Goal: Task Accomplishment & Management: Complete application form

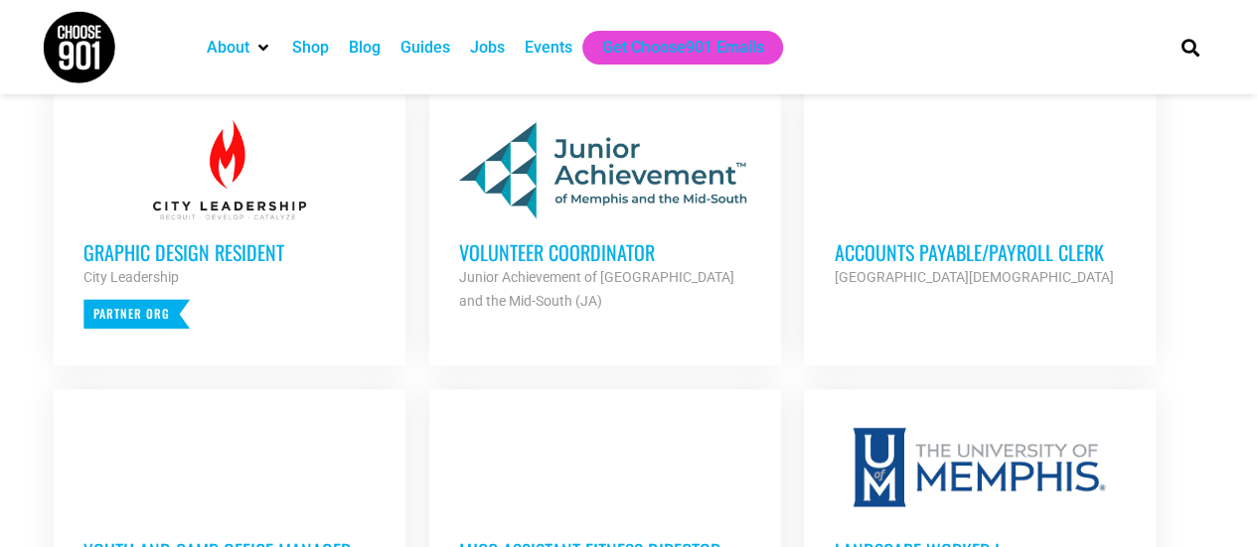
scroll to position [795, 0]
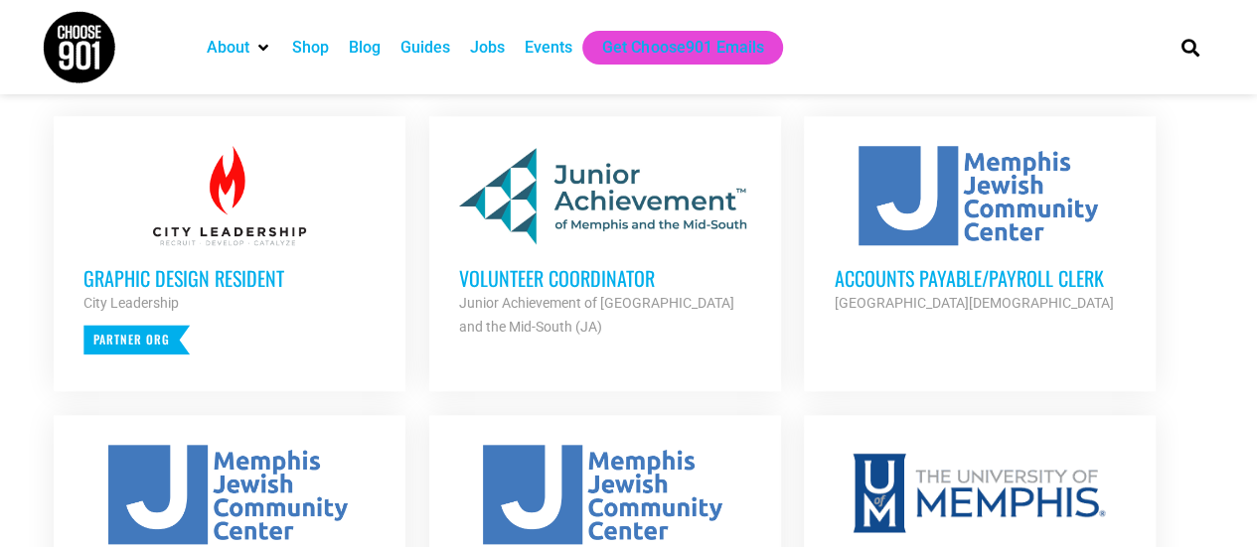
click at [592, 233] on div at bounding box center [605, 195] width 292 height 99
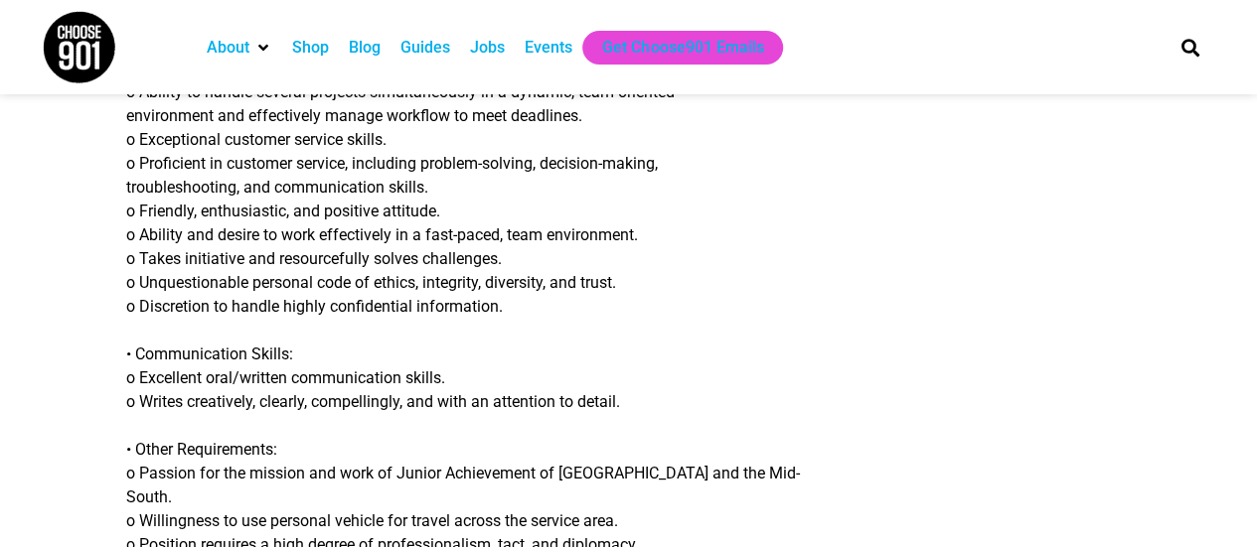
scroll to position [2285, 0]
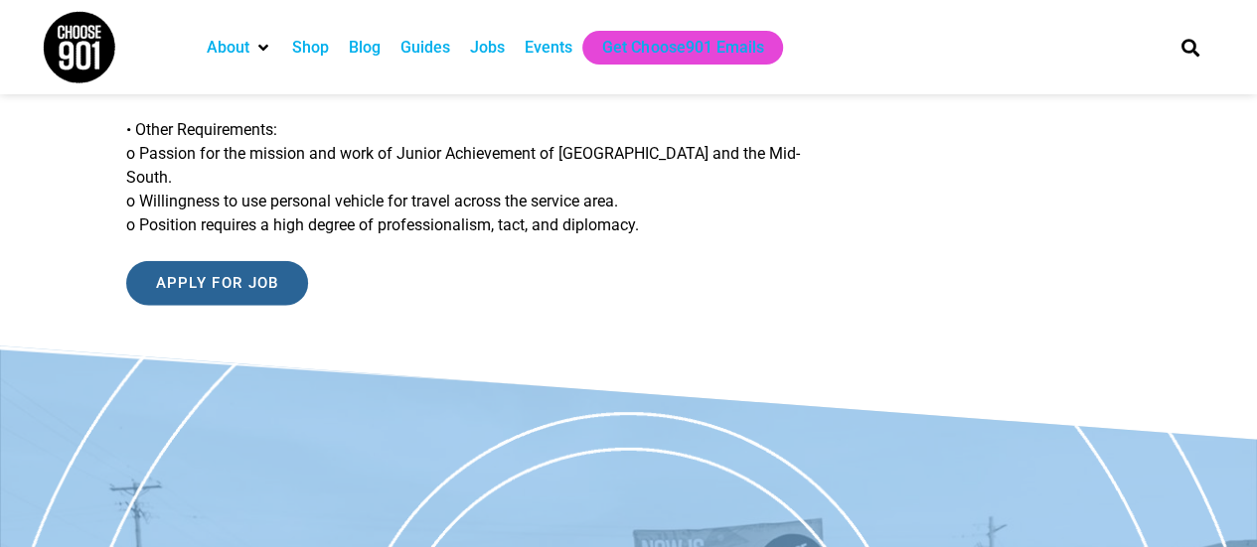
click at [274, 261] on input "Apply for job" at bounding box center [217, 283] width 183 height 45
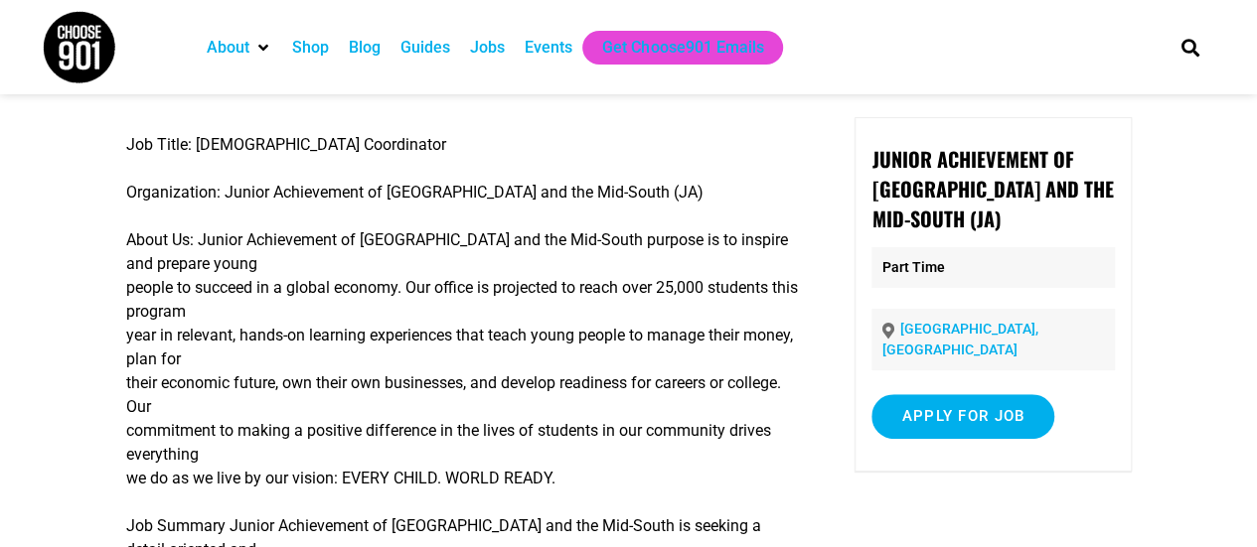
scroll to position [0, 0]
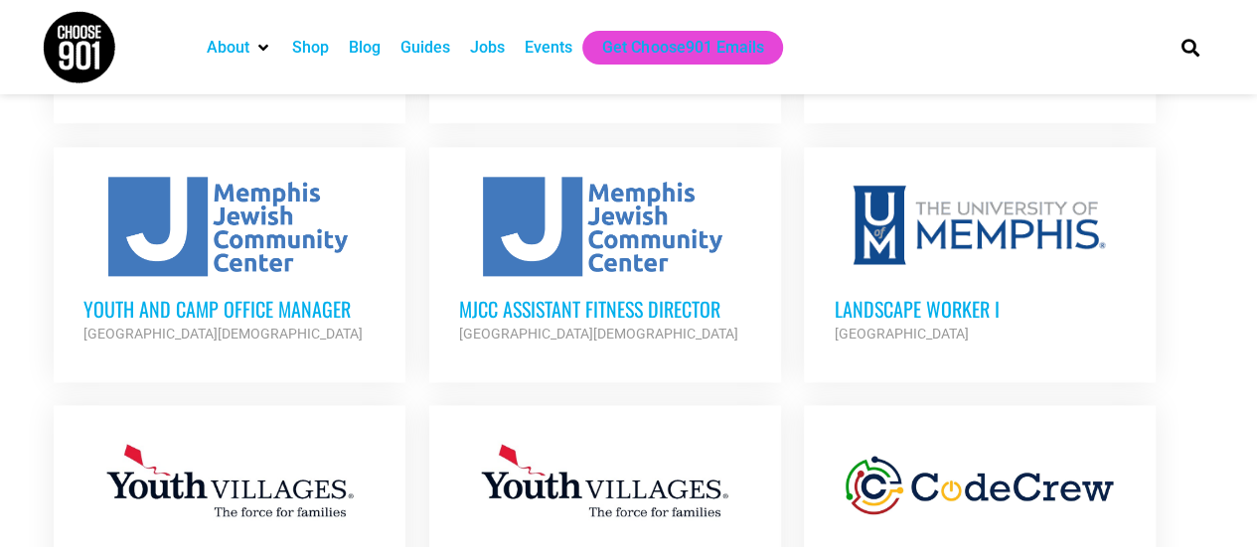
scroll to position [1093, 0]
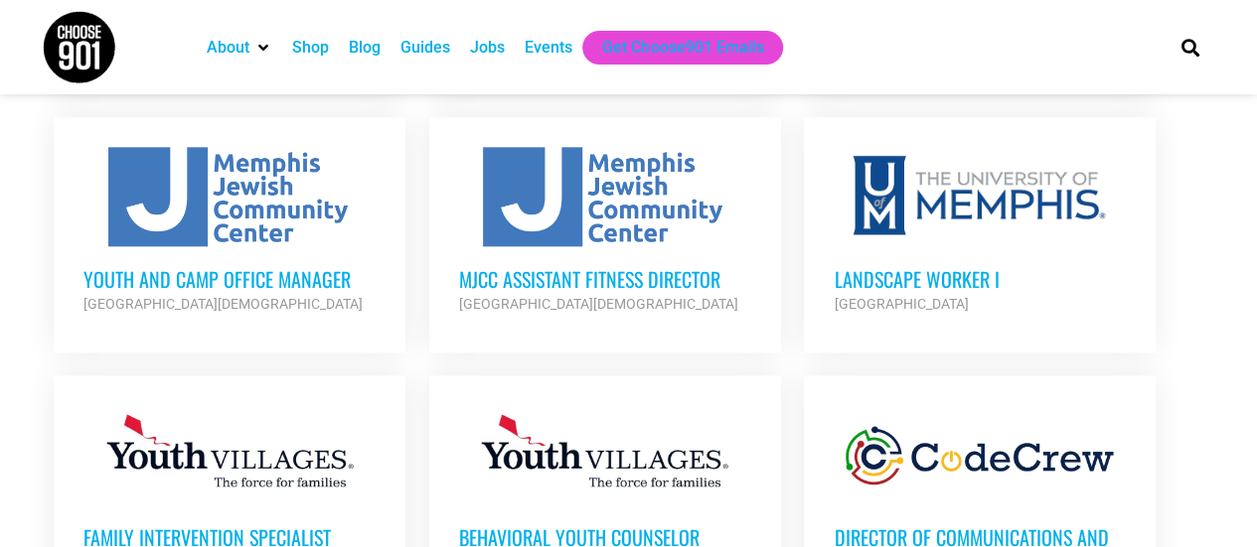
click at [322, 283] on h3 "Youth and Camp Office Manager" at bounding box center [229, 279] width 292 height 26
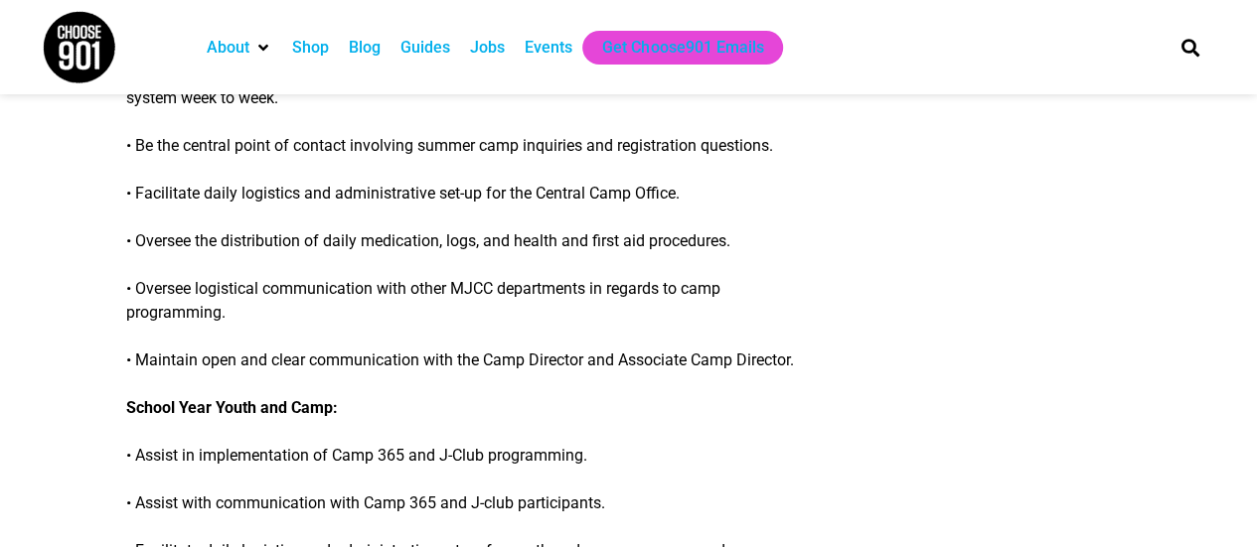
scroll to position [596, 0]
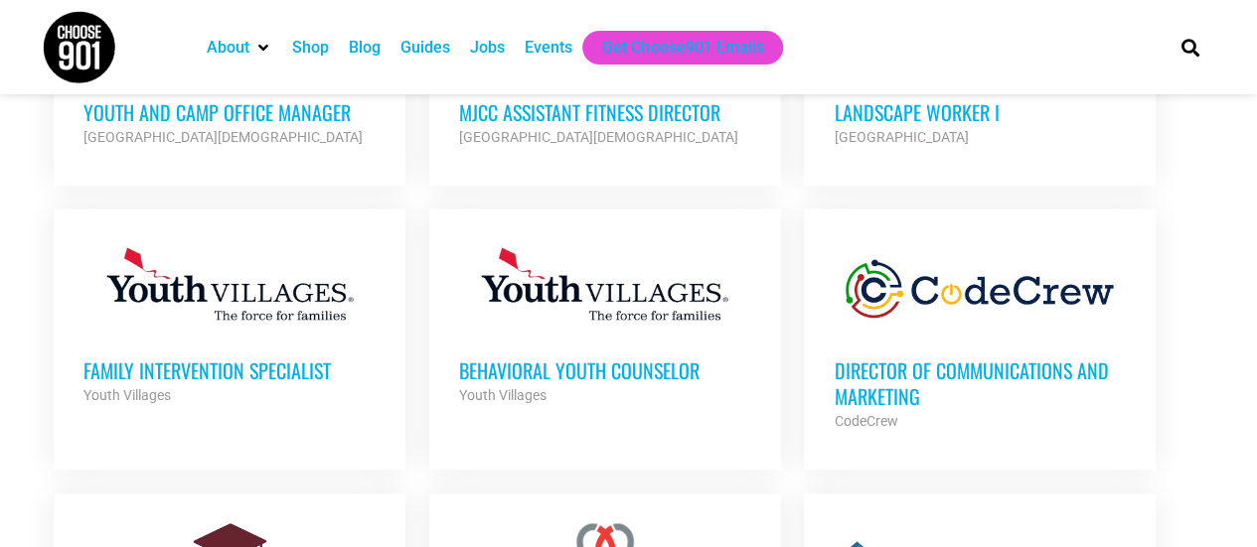
scroll to position [1291, 0]
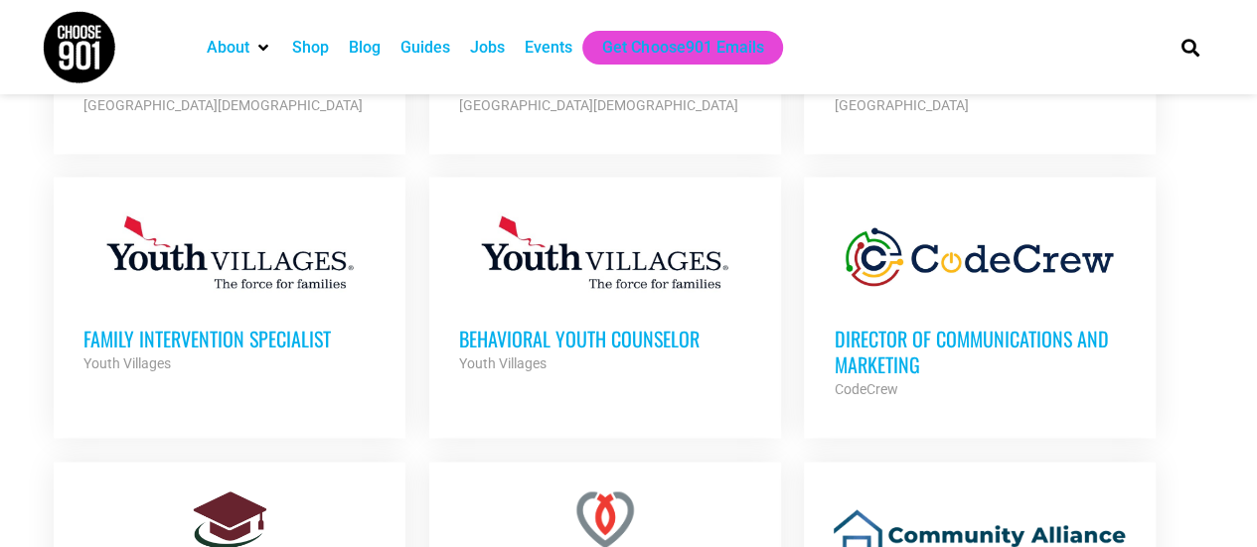
click at [879, 341] on h3 "Director of Communications and Marketing" at bounding box center [979, 352] width 292 height 52
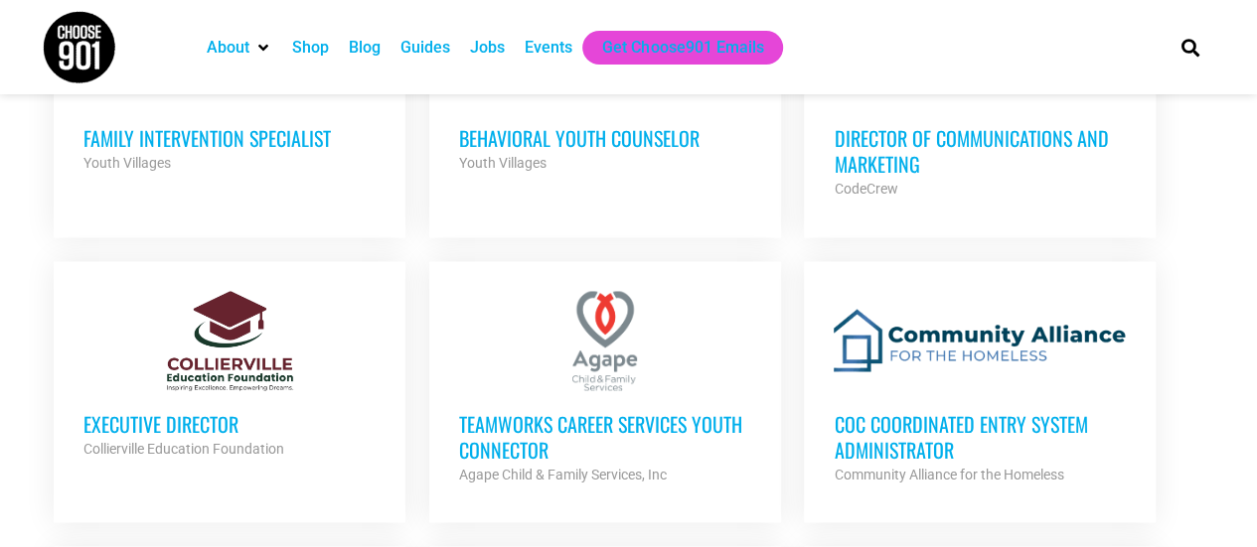
scroll to position [1589, 0]
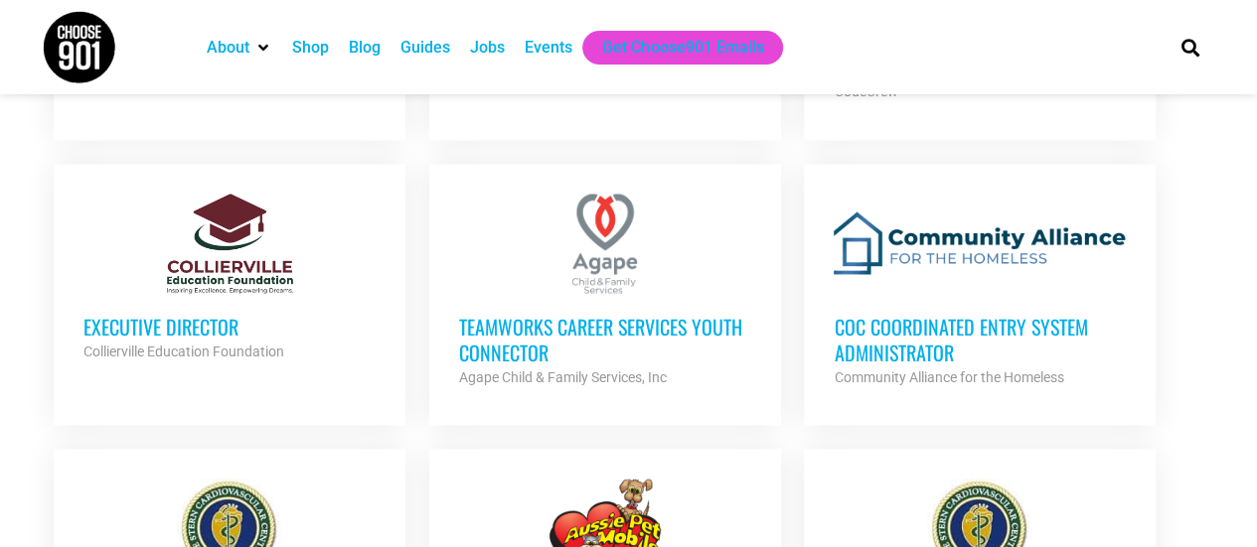
click at [562, 313] on h3 "TeamWorks Career Services Youth Connector" at bounding box center [605, 339] width 292 height 52
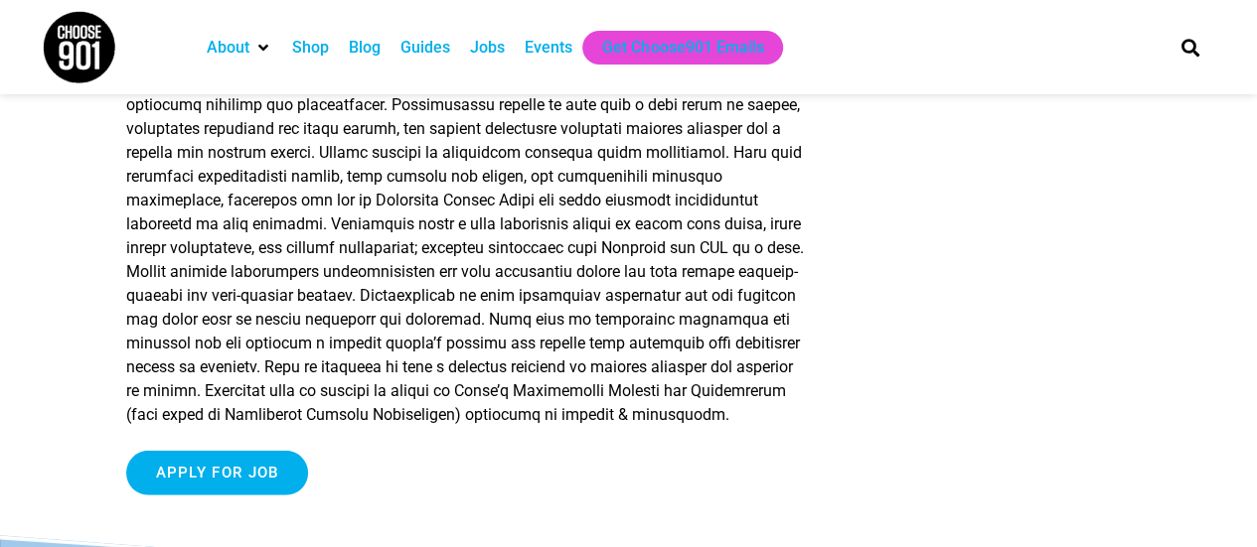
scroll to position [2384, 0]
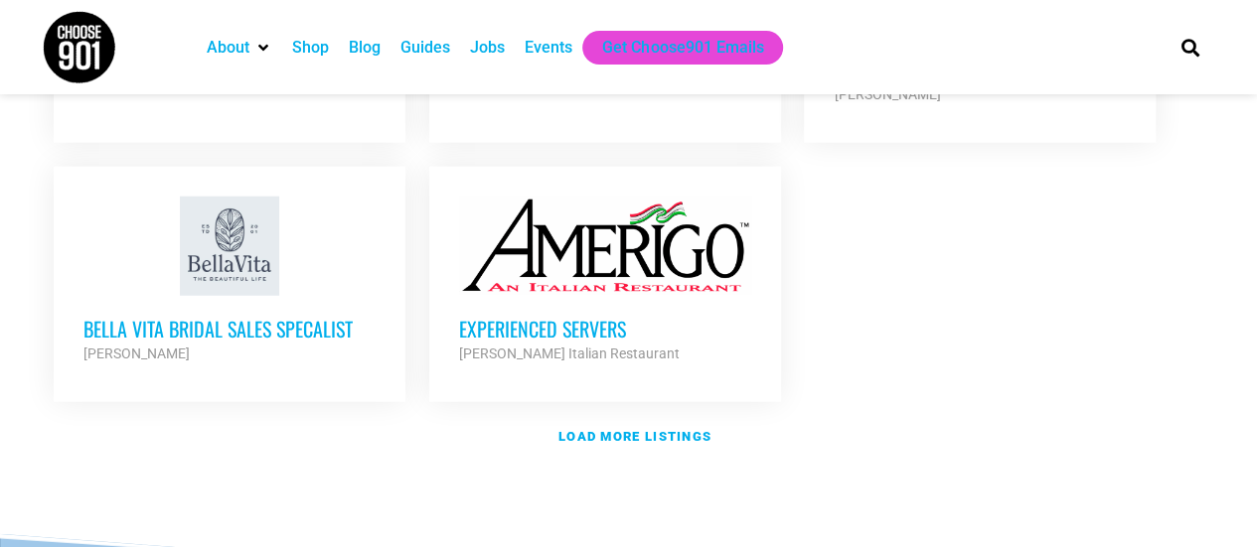
scroll to position [2483, 0]
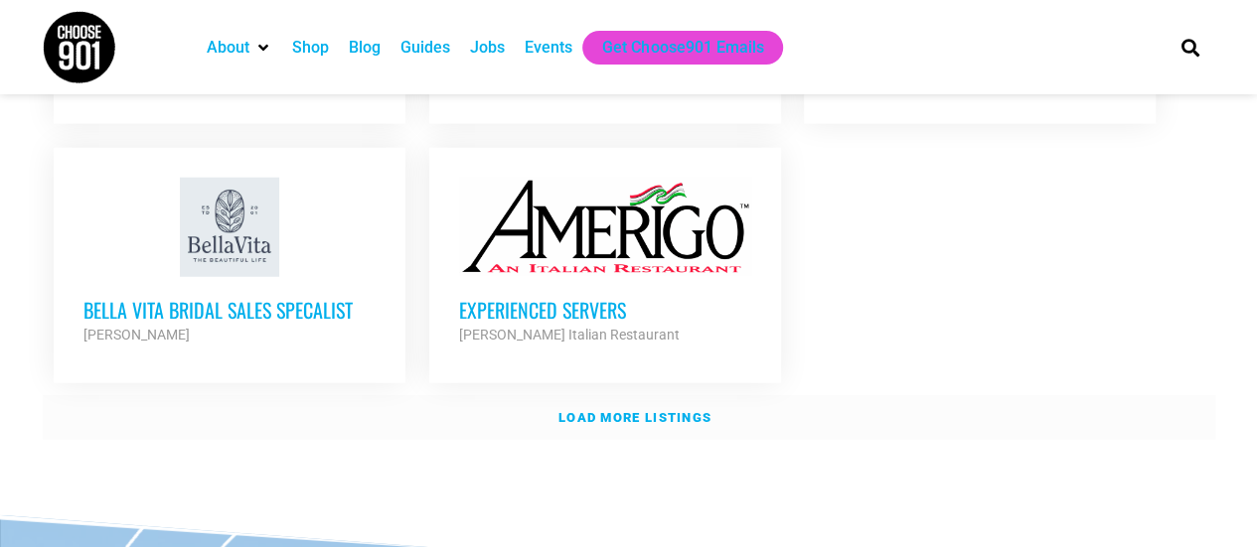
click at [578, 410] on strong "Load more listings" at bounding box center [634, 417] width 153 height 15
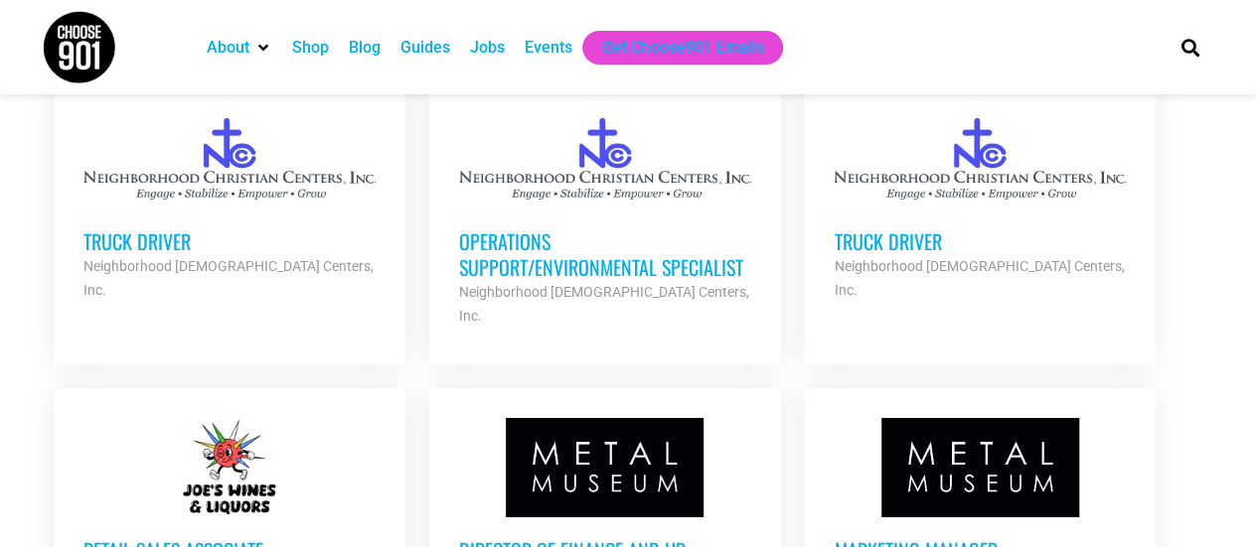
scroll to position [3477, 0]
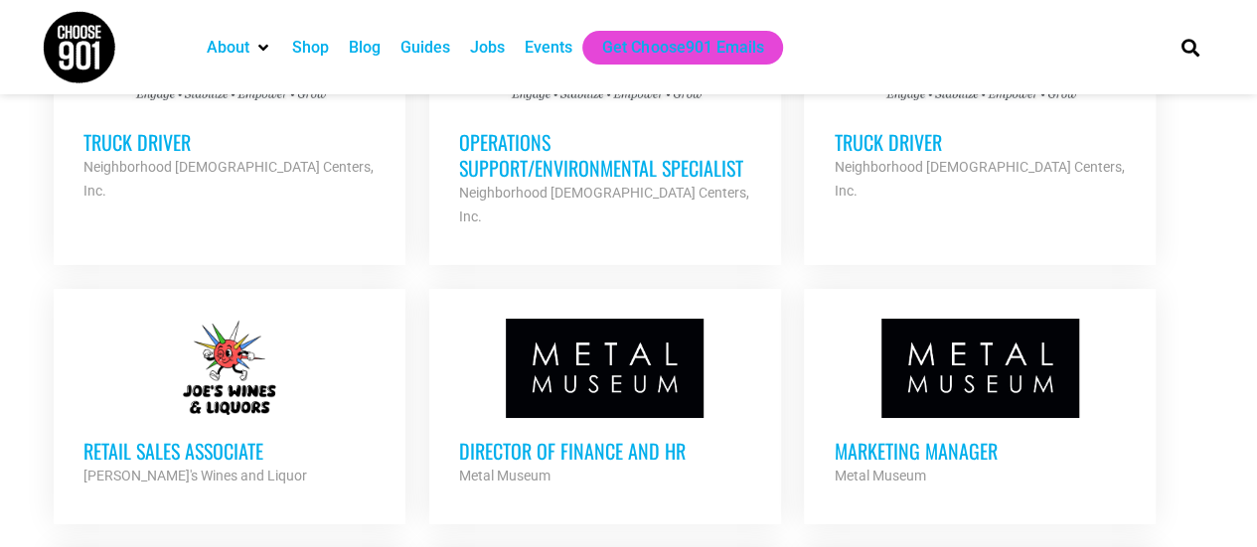
click at [269, 438] on h3 "Retail Sales Associate" at bounding box center [229, 451] width 292 height 26
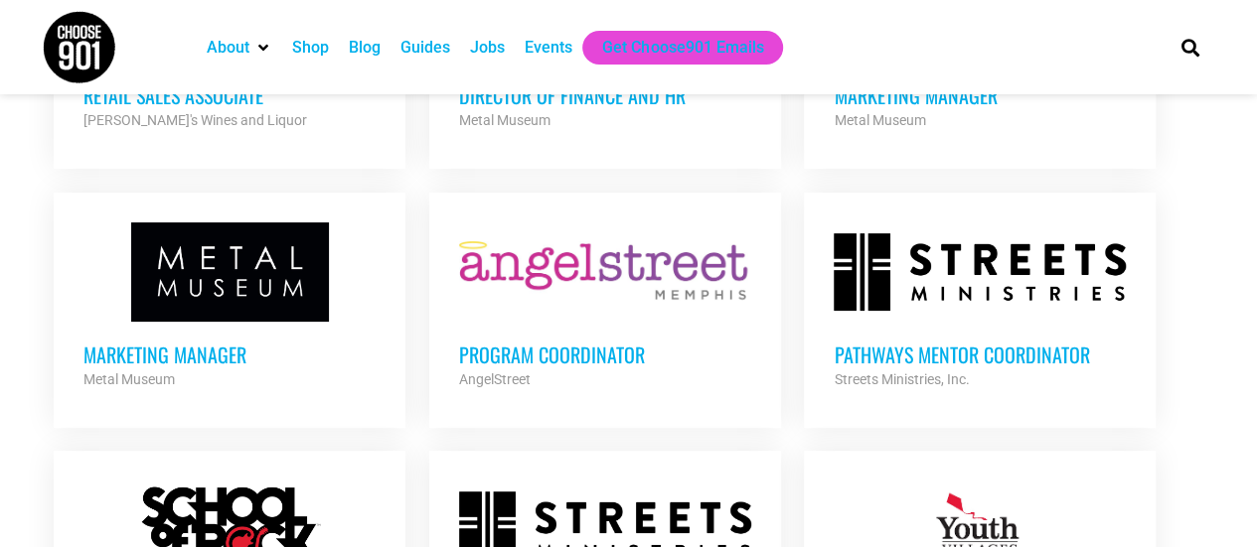
scroll to position [3874, 0]
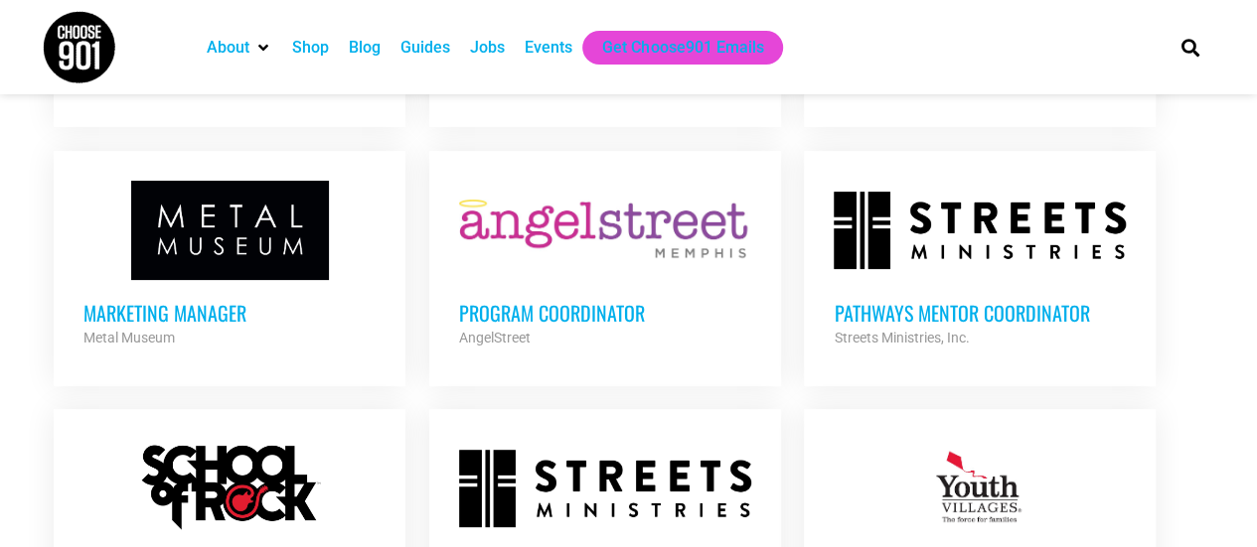
click at [883, 300] on h3 "Pathways Mentor Coordinator" at bounding box center [979, 313] width 292 height 26
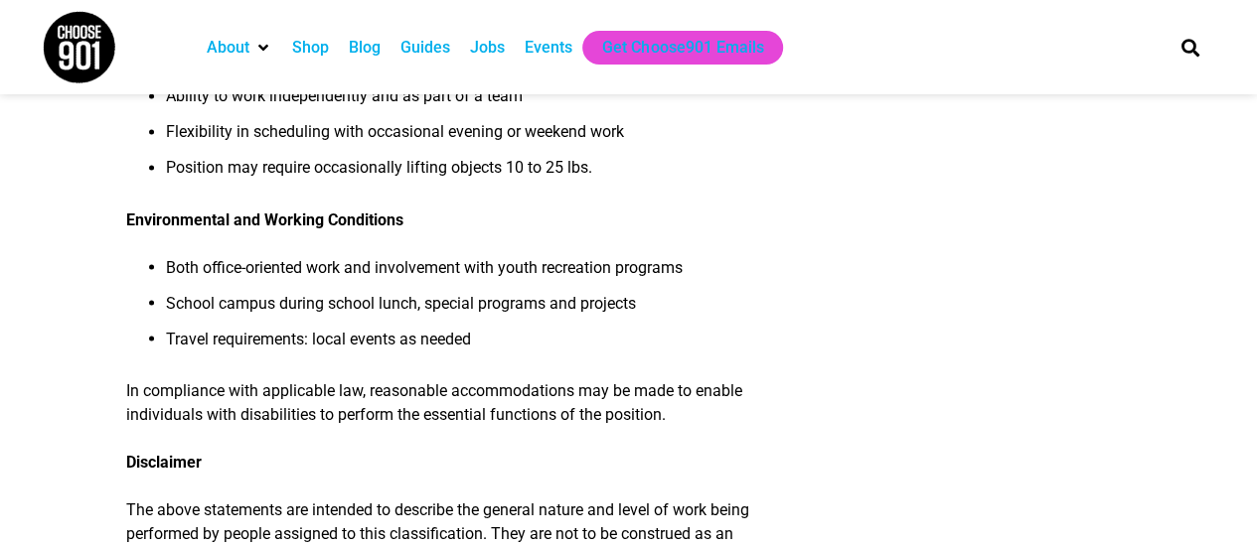
scroll to position [1887, 0]
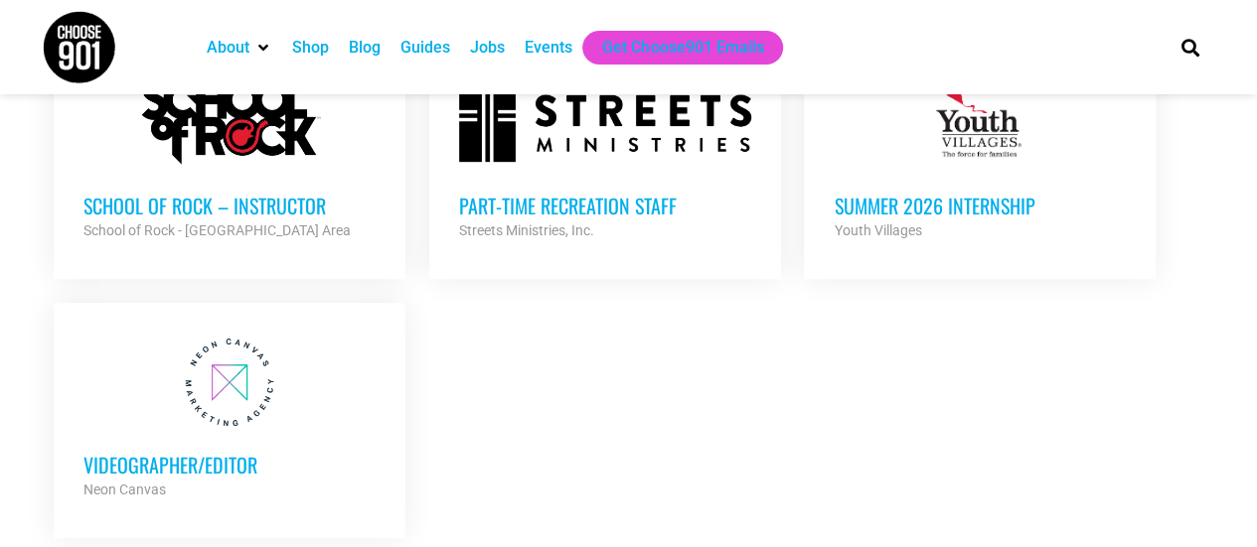
scroll to position [4272, 0]
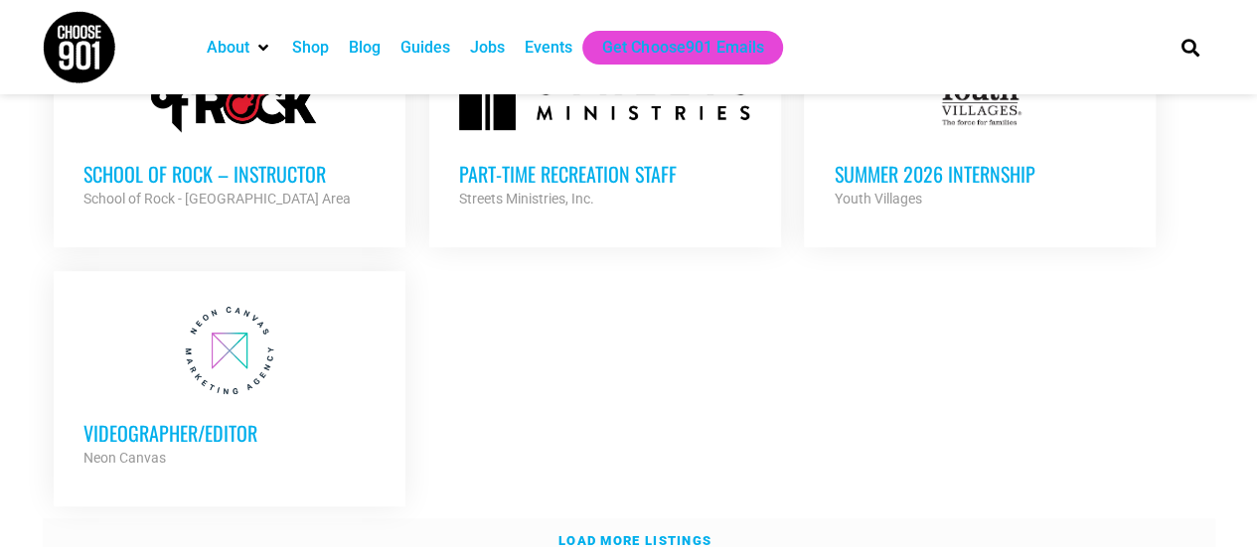
click at [615, 519] on link "Load more listings" at bounding box center [629, 542] width 1172 height 46
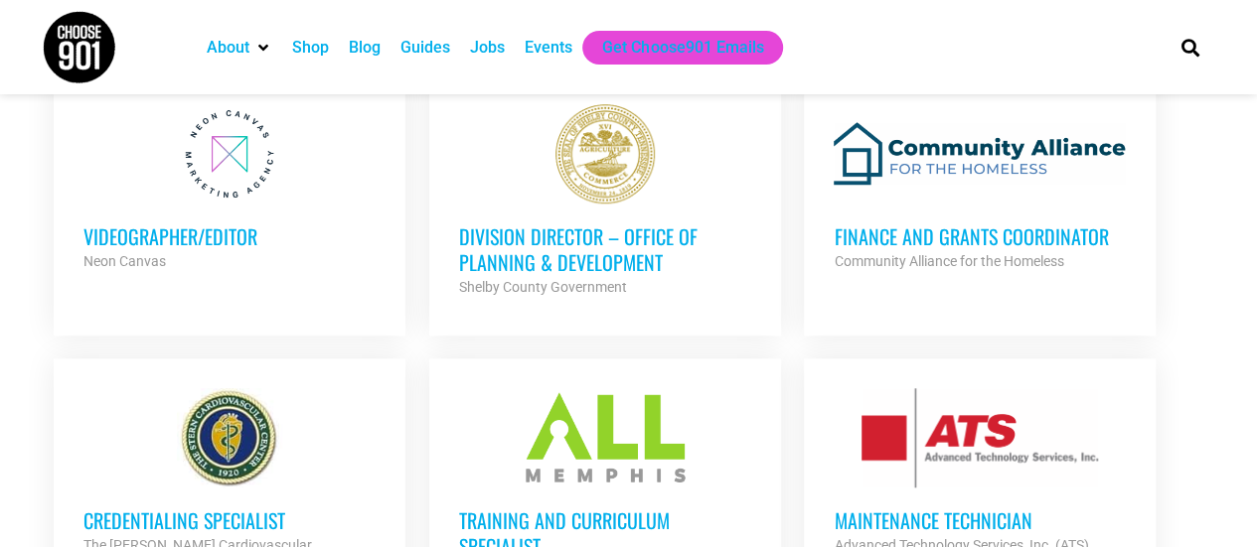
scroll to position [4470, 0]
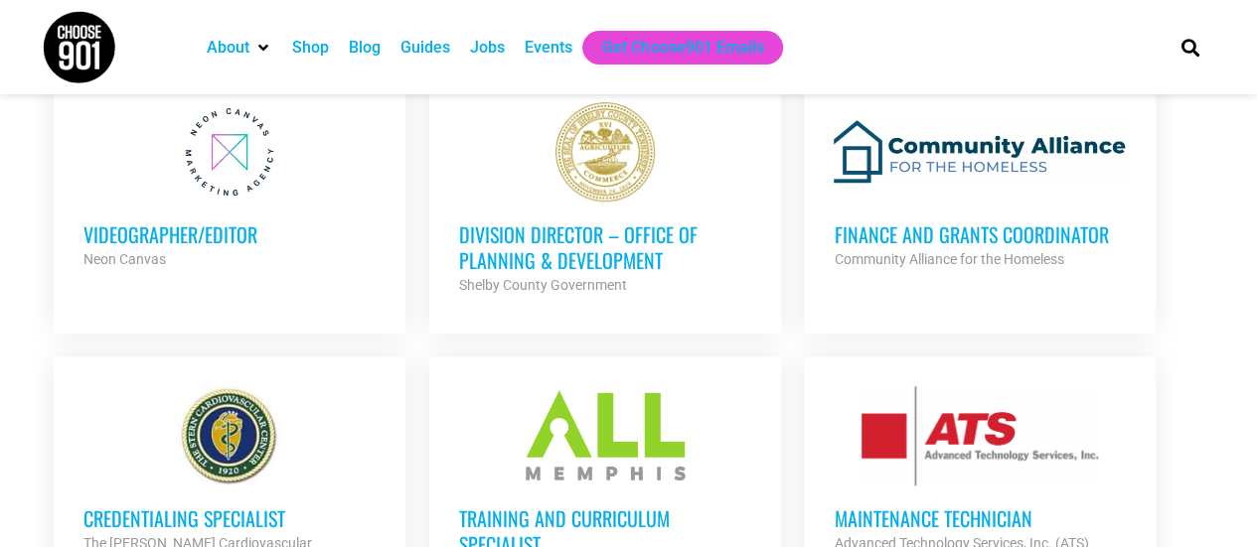
click at [646, 506] on h3 "Training and Curriculum Specialist" at bounding box center [605, 532] width 292 height 52
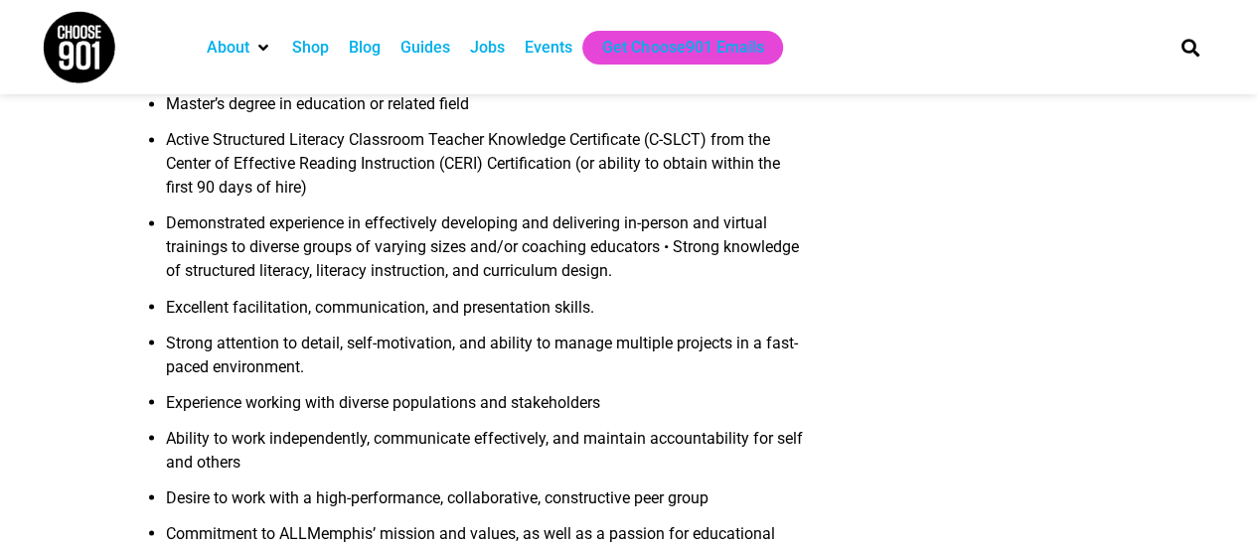
scroll to position [1589, 0]
